Goal: Task Accomplishment & Management: Manage account settings

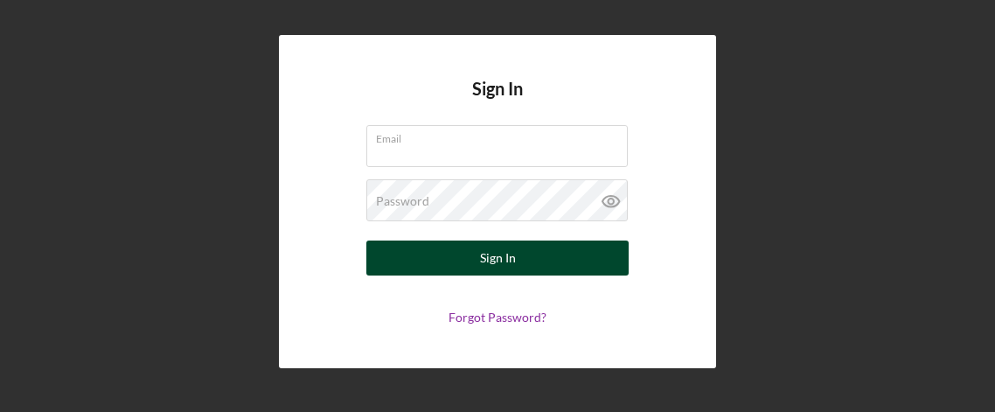
type input "[EMAIL_ADDRESS][DOMAIN_NAME]"
click at [501, 264] on div "Sign In" at bounding box center [498, 258] width 36 height 35
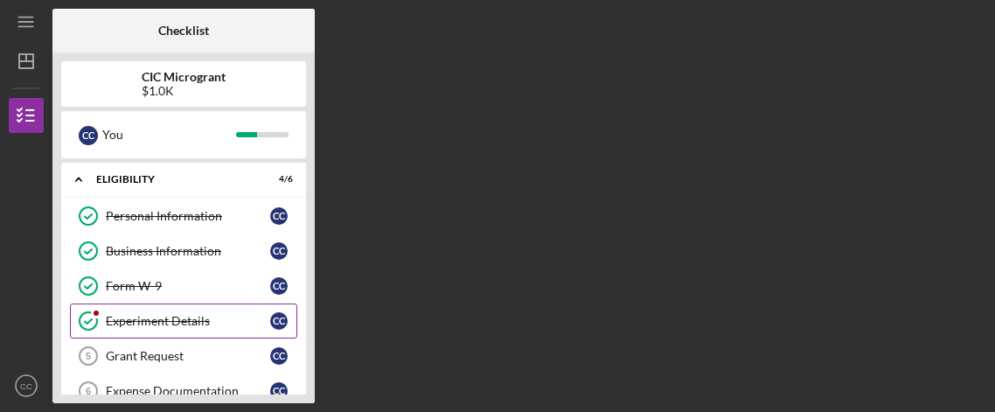
click at [157, 318] on div "Experiment Details" at bounding box center [188, 321] width 164 height 14
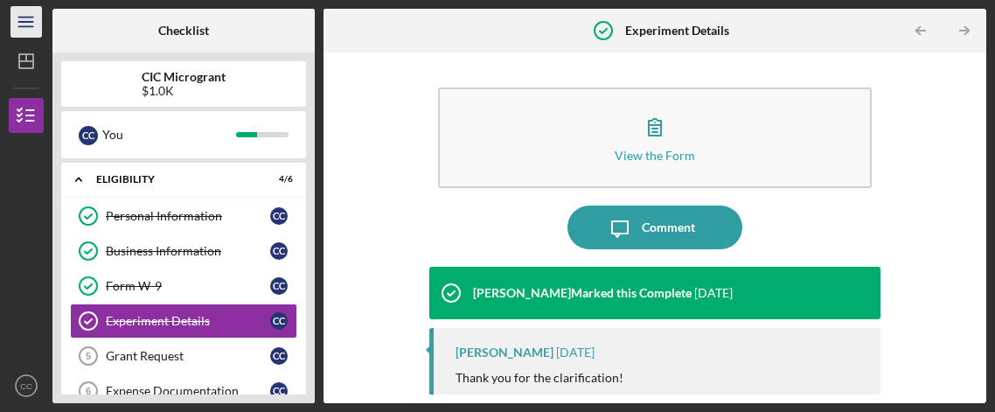
click at [20, 24] on icon "Icon/Menu" at bounding box center [26, 22] width 39 height 39
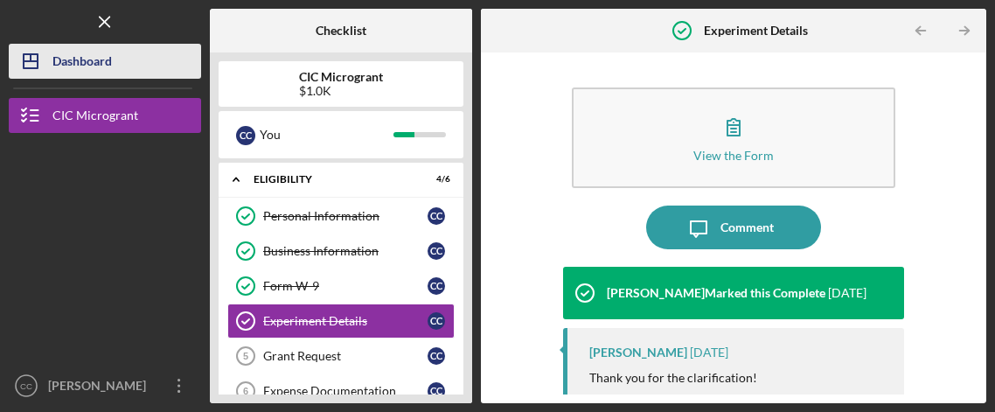
click at [96, 70] on div "Dashboard" at bounding box center [81, 63] width 59 height 39
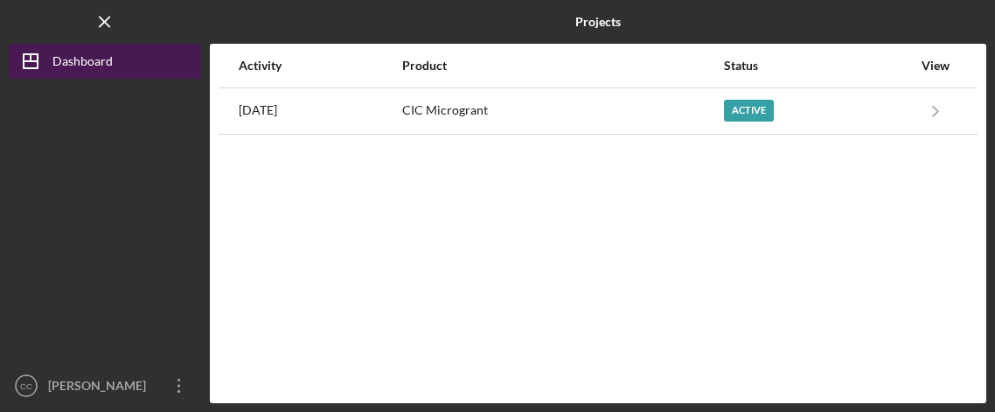
click at [66, 62] on div "Dashboard" at bounding box center [82, 63] width 60 height 39
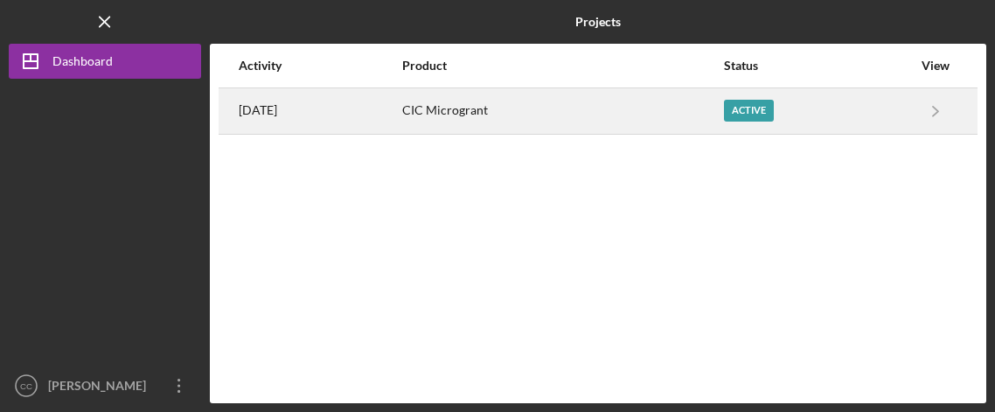
click at [773, 119] on div "Active" at bounding box center [749, 111] width 50 height 22
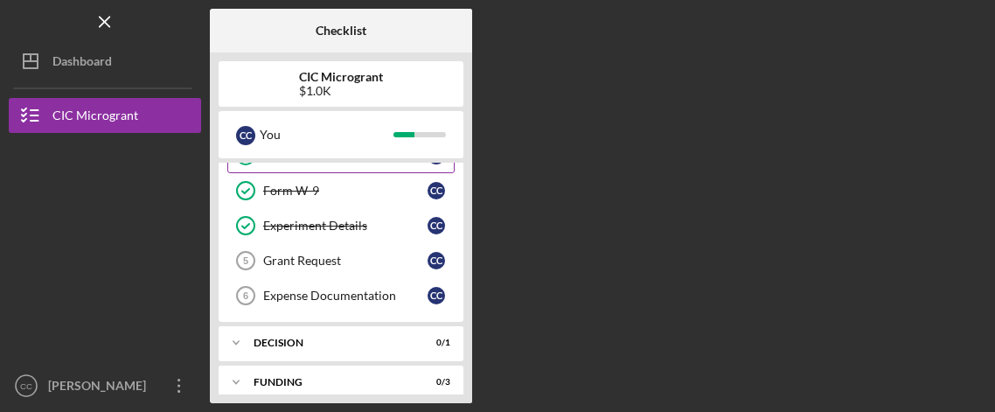
scroll to position [108, 0]
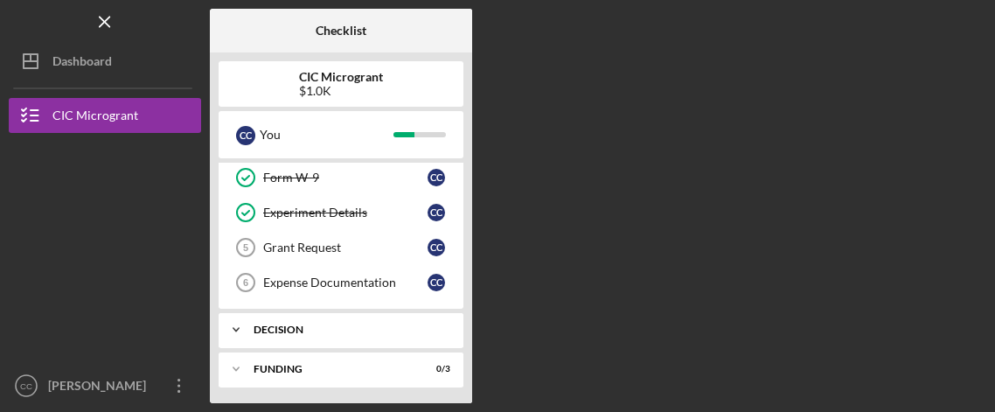
click at [236, 323] on icon "Icon/Expander" at bounding box center [236, 329] width 35 height 35
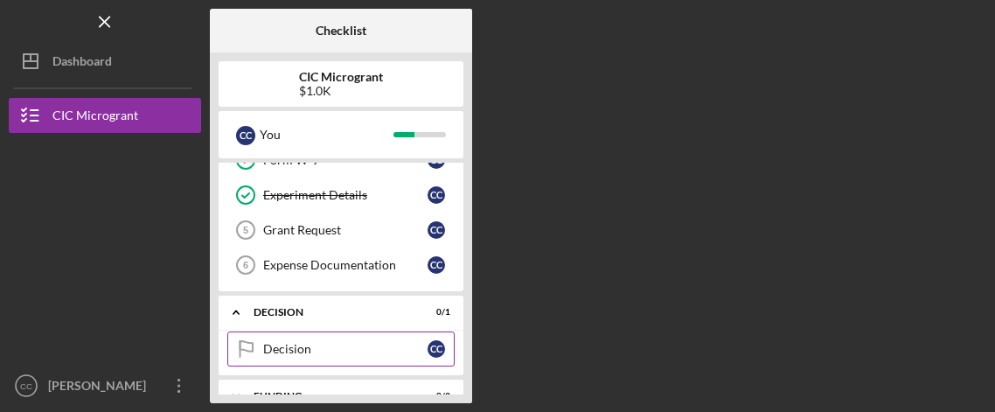
scroll to position [130, 0]
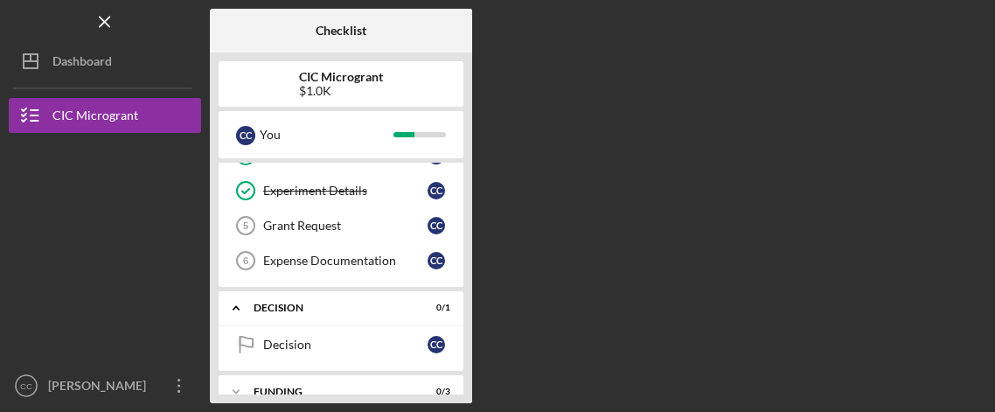
click at [598, 203] on div "Checklist CIC Microgrant $1.0K C C You Icon/Expander ELIGIBILITY 4 / 6 Personal…" at bounding box center [598, 206] width 777 height 394
